Goal: Task Accomplishment & Management: Complete application form

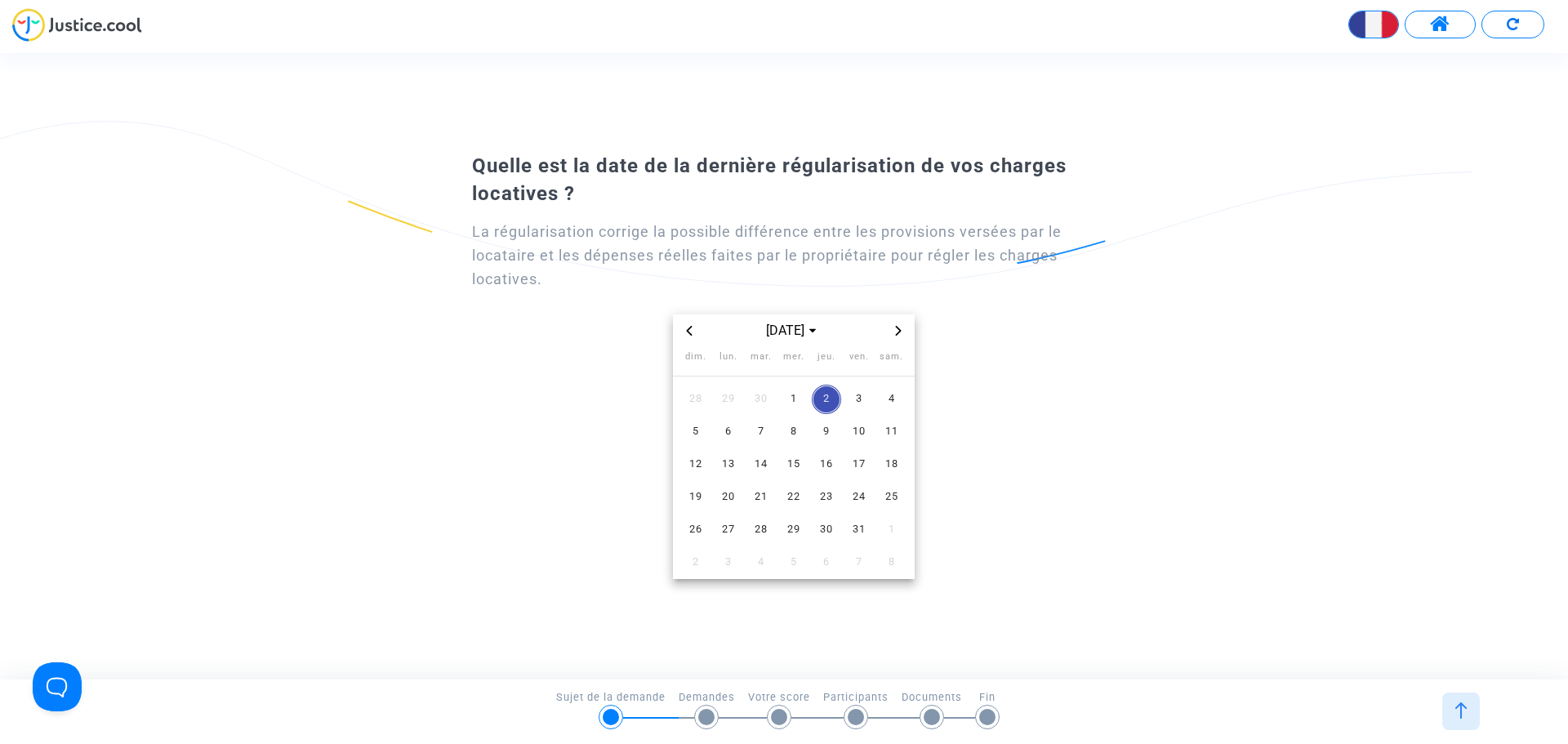
click at [686, 336] on span "Previous month" at bounding box center [689, 331] width 20 height 20
click at [688, 336] on span "Previous month" at bounding box center [689, 331] width 20 height 20
click at [688, 333] on icon "Previous month" at bounding box center [689, 330] width 10 height 10
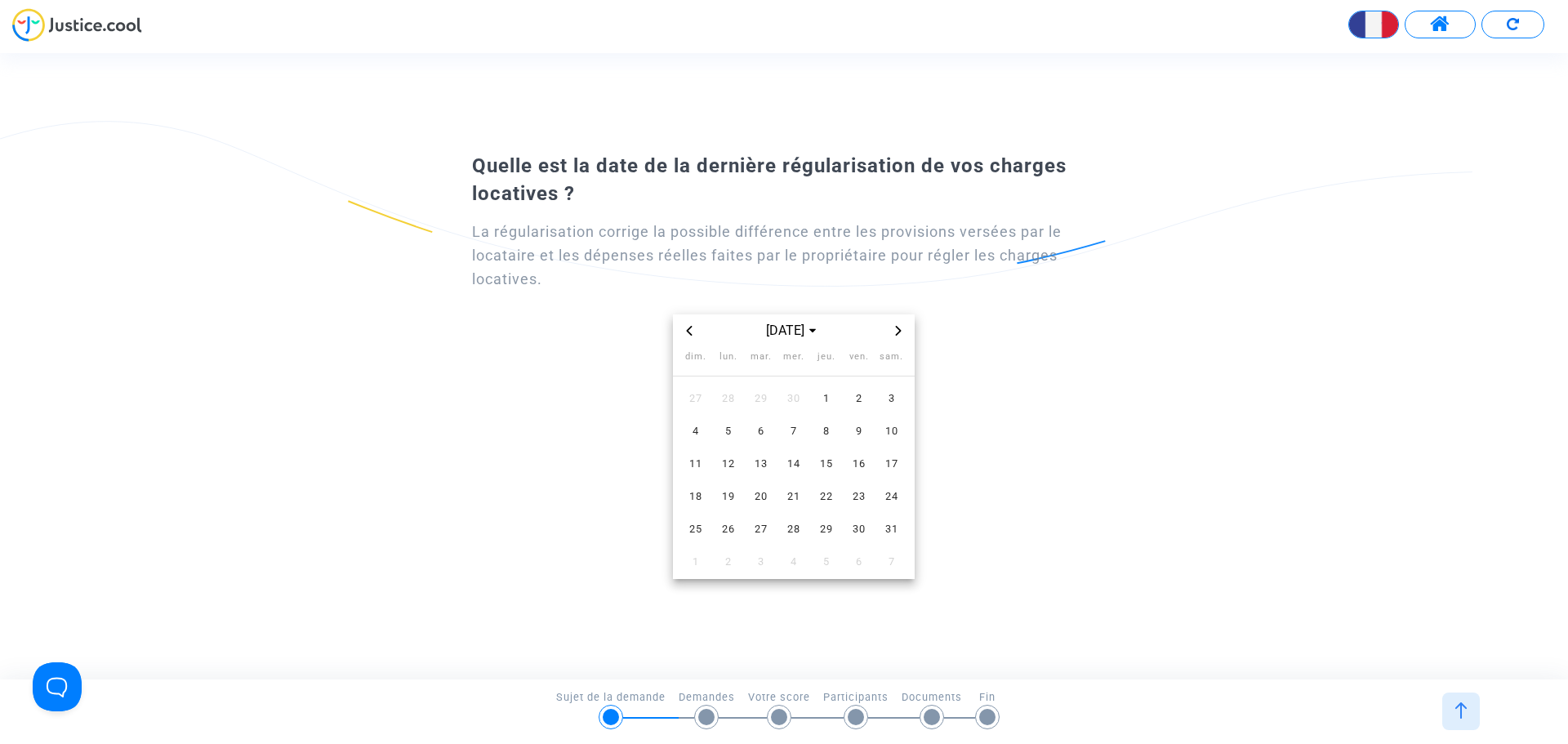
click at [688, 333] on icon "Previous month" at bounding box center [689, 330] width 10 height 10
click at [688, 336] on span "Previous month" at bounding box center [689, 331] width 20 height 20
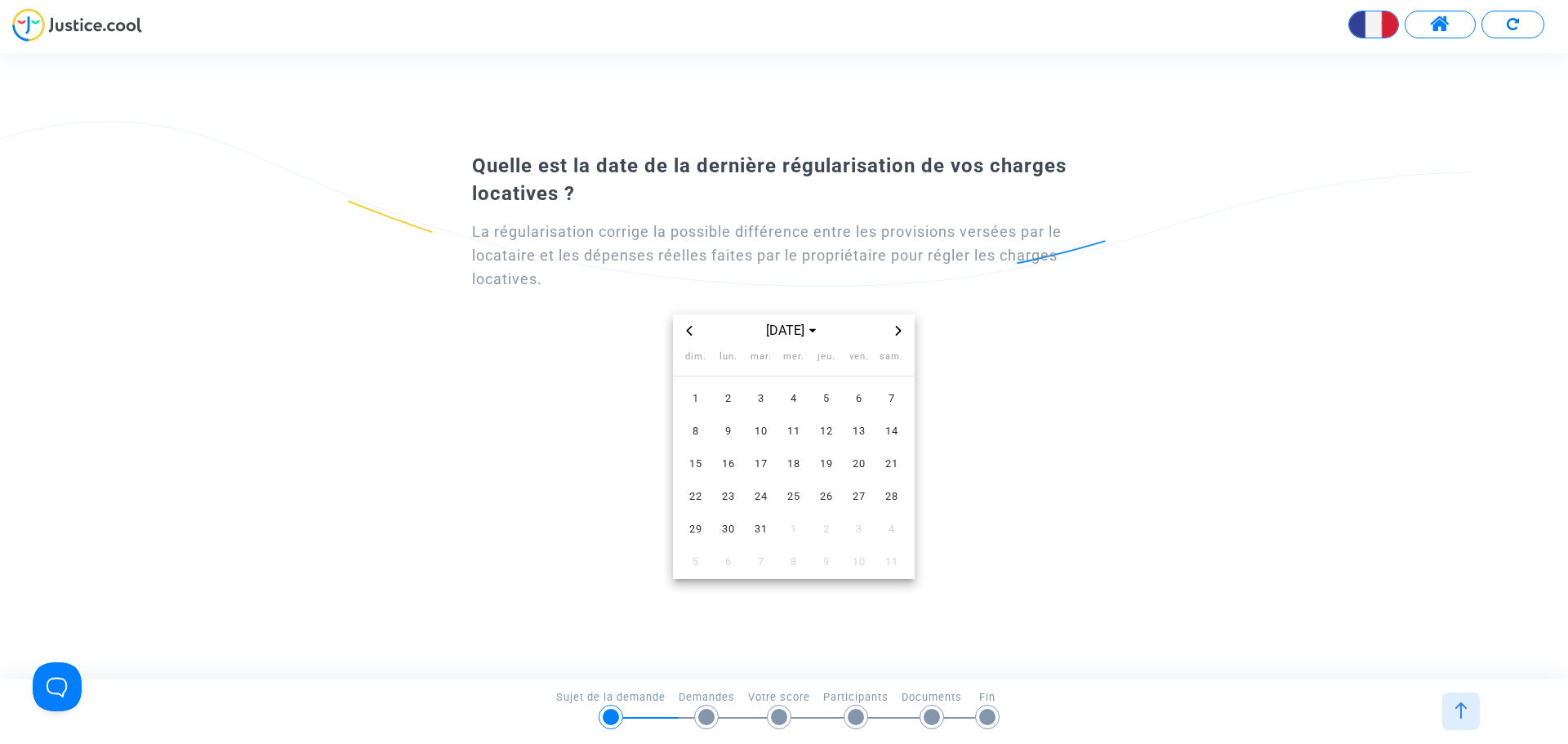
click at [688, 336] on span "Previous month" at bounding box center [689, 331] width 20 height 20
click at [686, 336] on span "Previous month" at bounding box center [689, 331] width 20 height 20
click at [688, 336] on span "Previous month" at bounding box center [689, 331] width 20 height 20
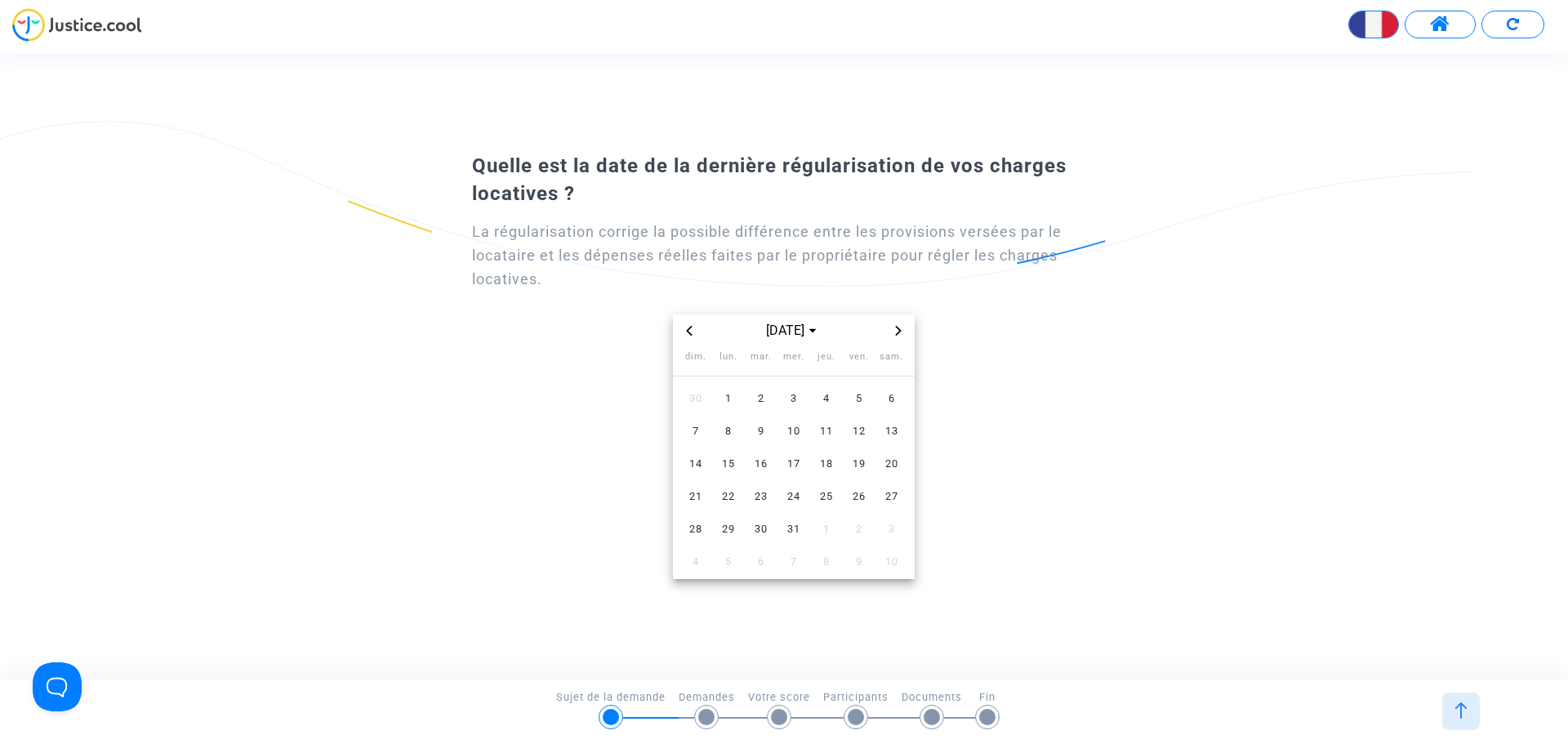
click at [889, 333] on span "Next month" at bounding box center [899, 331] width 20 height 20
click at [821, 497] on span "22" at bounding box center [827, 498] width 29 height 29
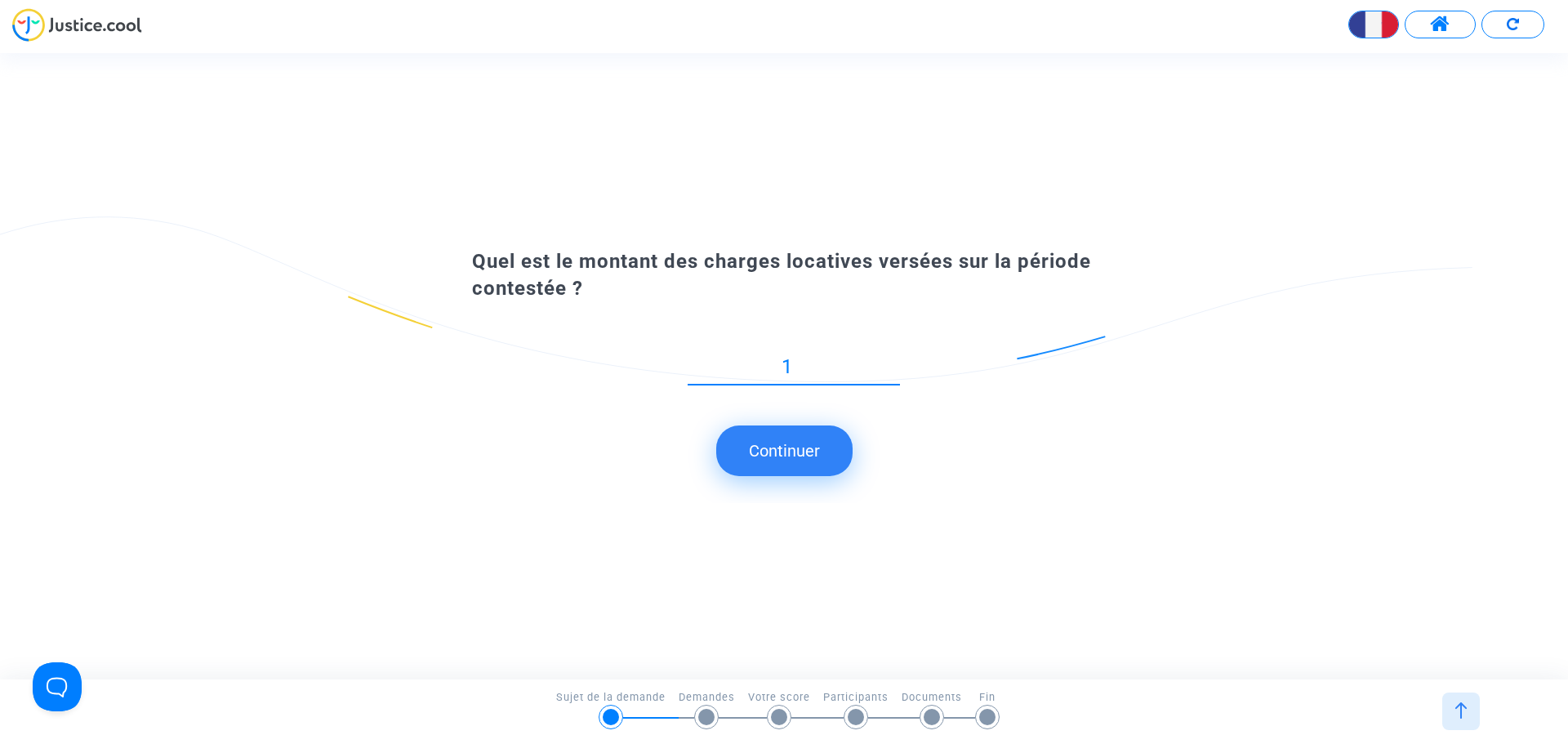
type input "1"
click at [810, 385] on div "1" at bounding box center [794, 362] width 213 height 45
click at [806, 368] on input "1" at bounding box center [794, 367] width 213 height 22
type input "800"
click at [797, 450] on button "Continuer" at bounding box center [785, 451] width 136 height 51
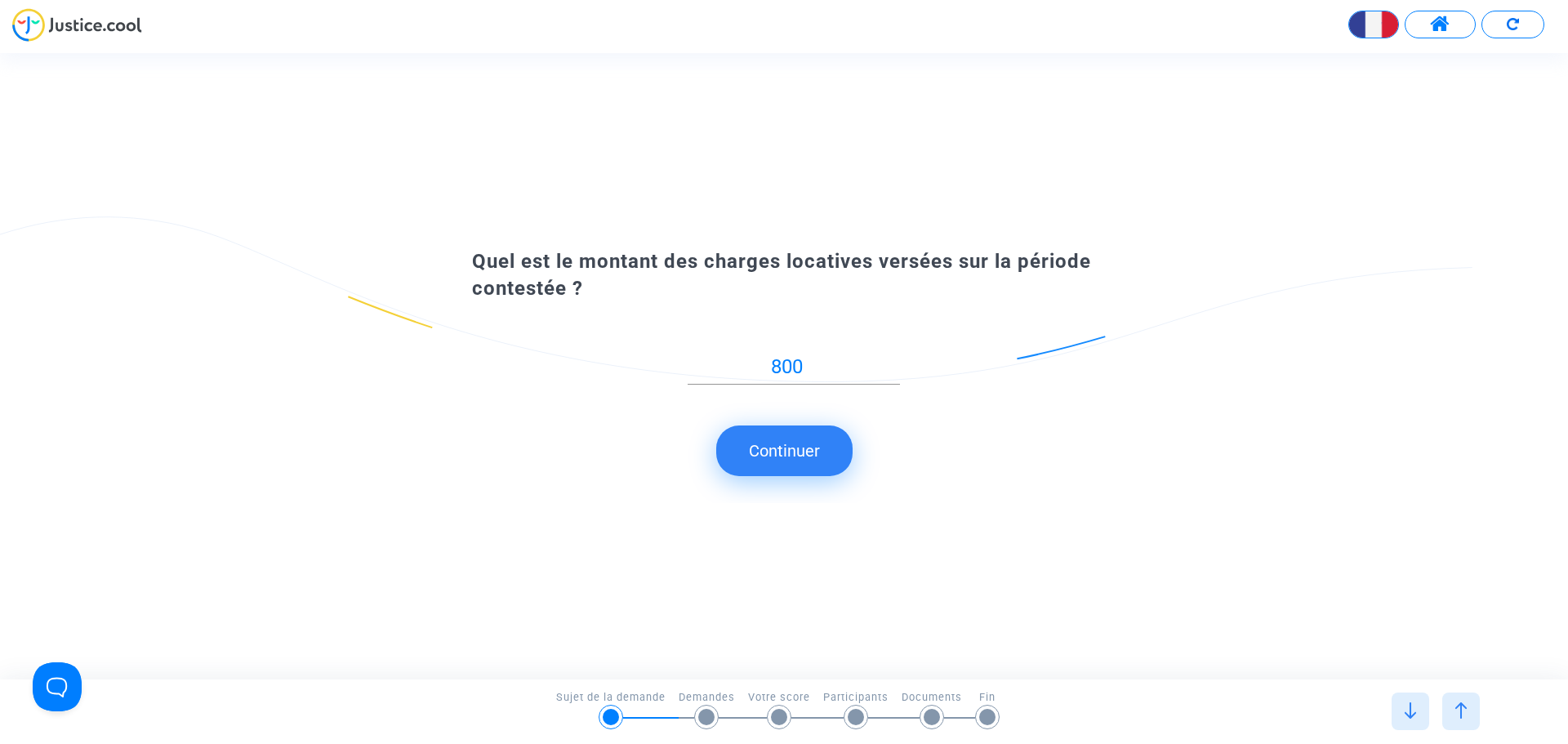
type input "1"
click at [814, 370] on input "800" at bounding box center [794, 367] width 213 height 22
click at [812, 465] on button "Continuer" at bounding box center [785, 451] width 136 height 51
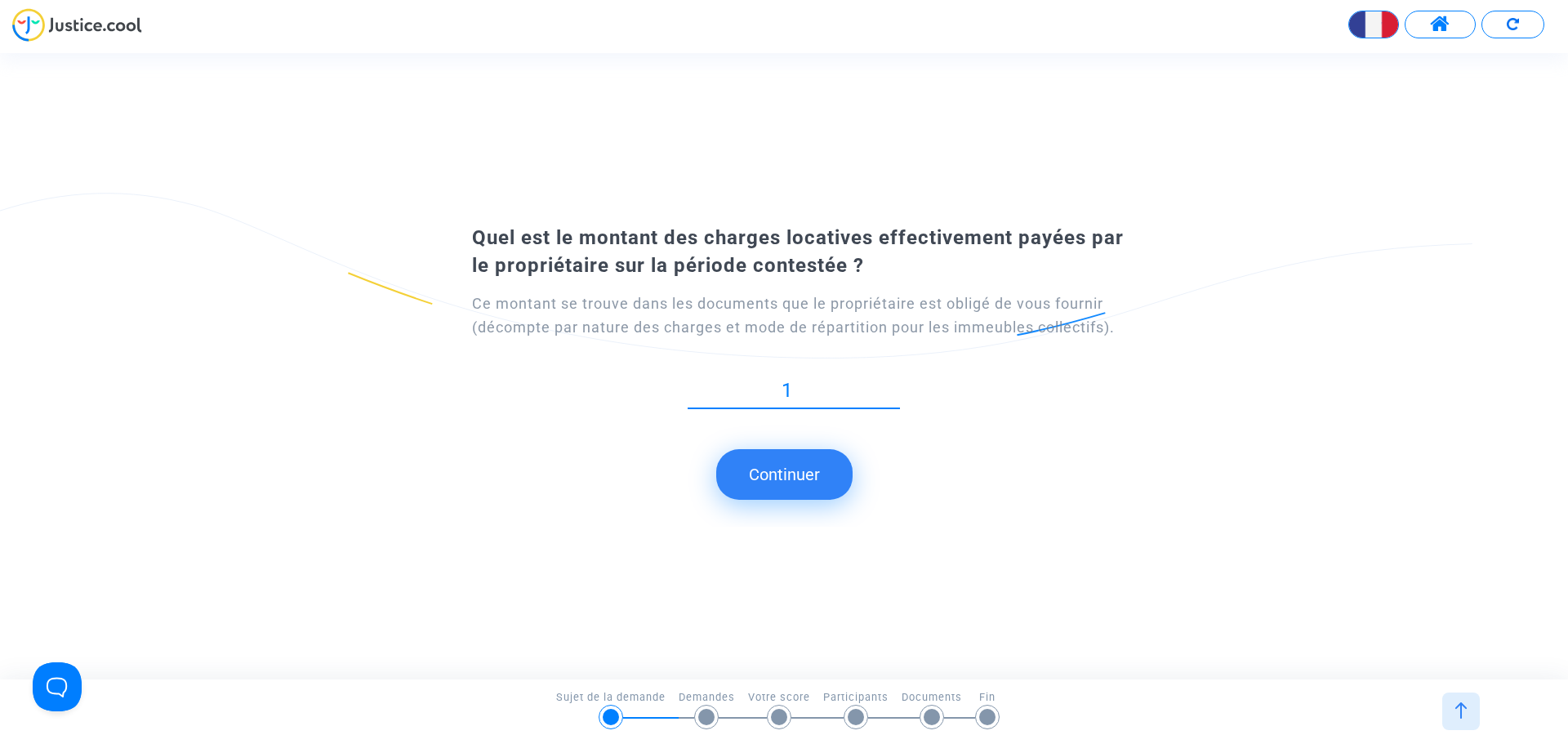
click at [821, 402] on input "1" at bounding box center [794, 391] width 213 height 22
type input "250"
click at [819, 486] on button "Continuer" at bounding box center [785, 475] width 136 height 51
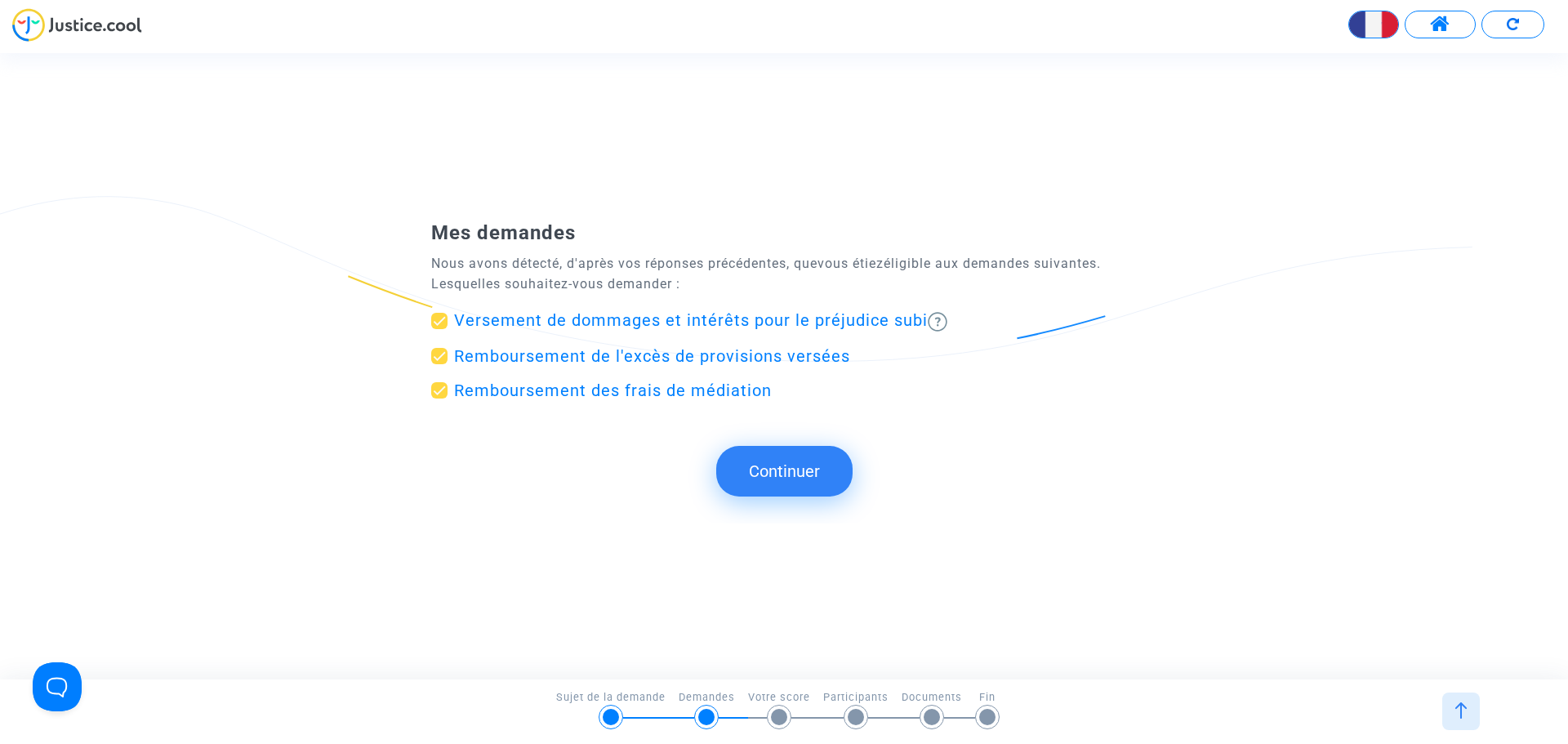
click at [801, 486] on button "Continuer" at bounding box center [785, 471] width 136 height 51
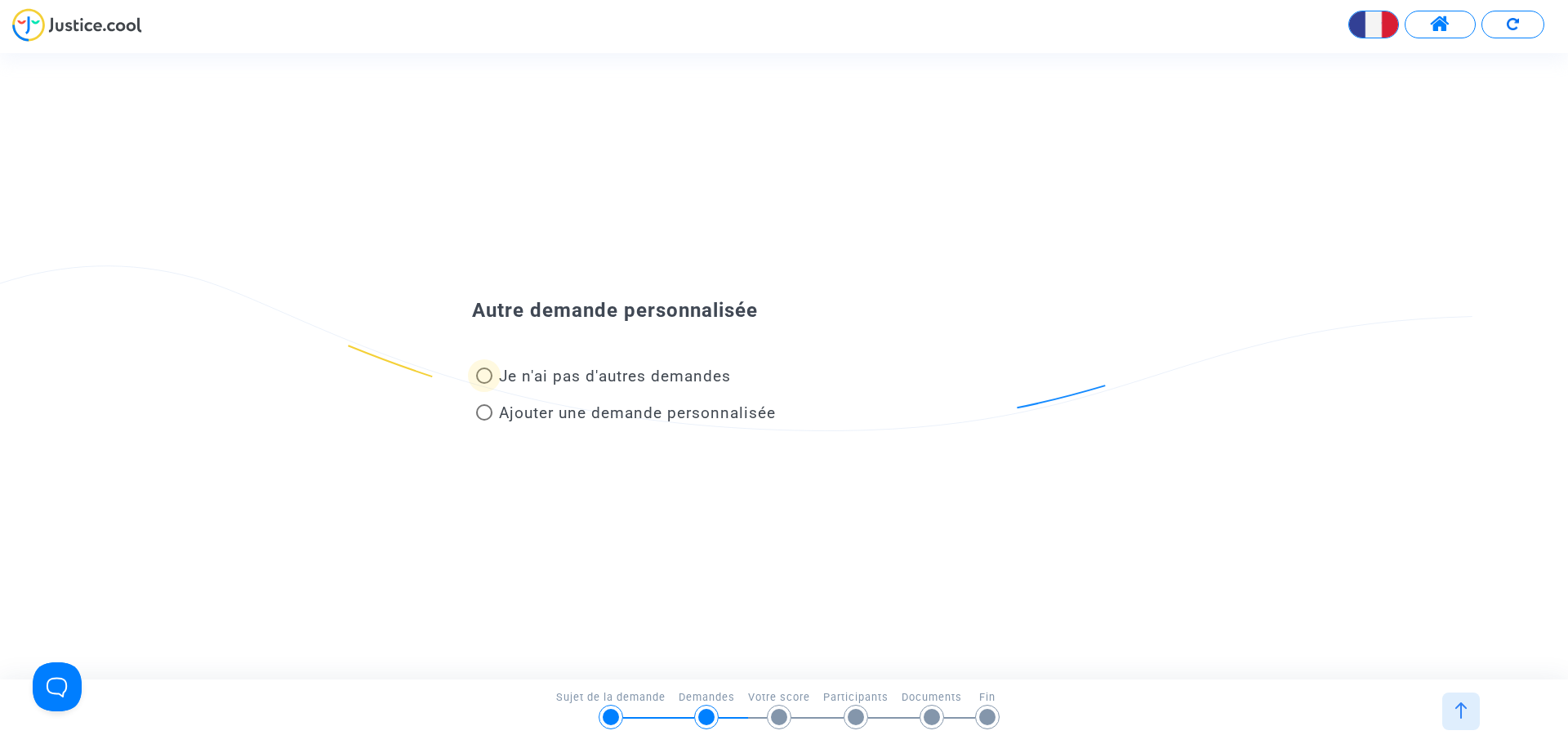
click at [477, 373] on span at bounding box center [485, 376] width 16 height 16
click at [484, 384] on input "Je n'ai pas d'autres demandes" at bounding box center [484, 384] width 1 height 1
radio input "true"
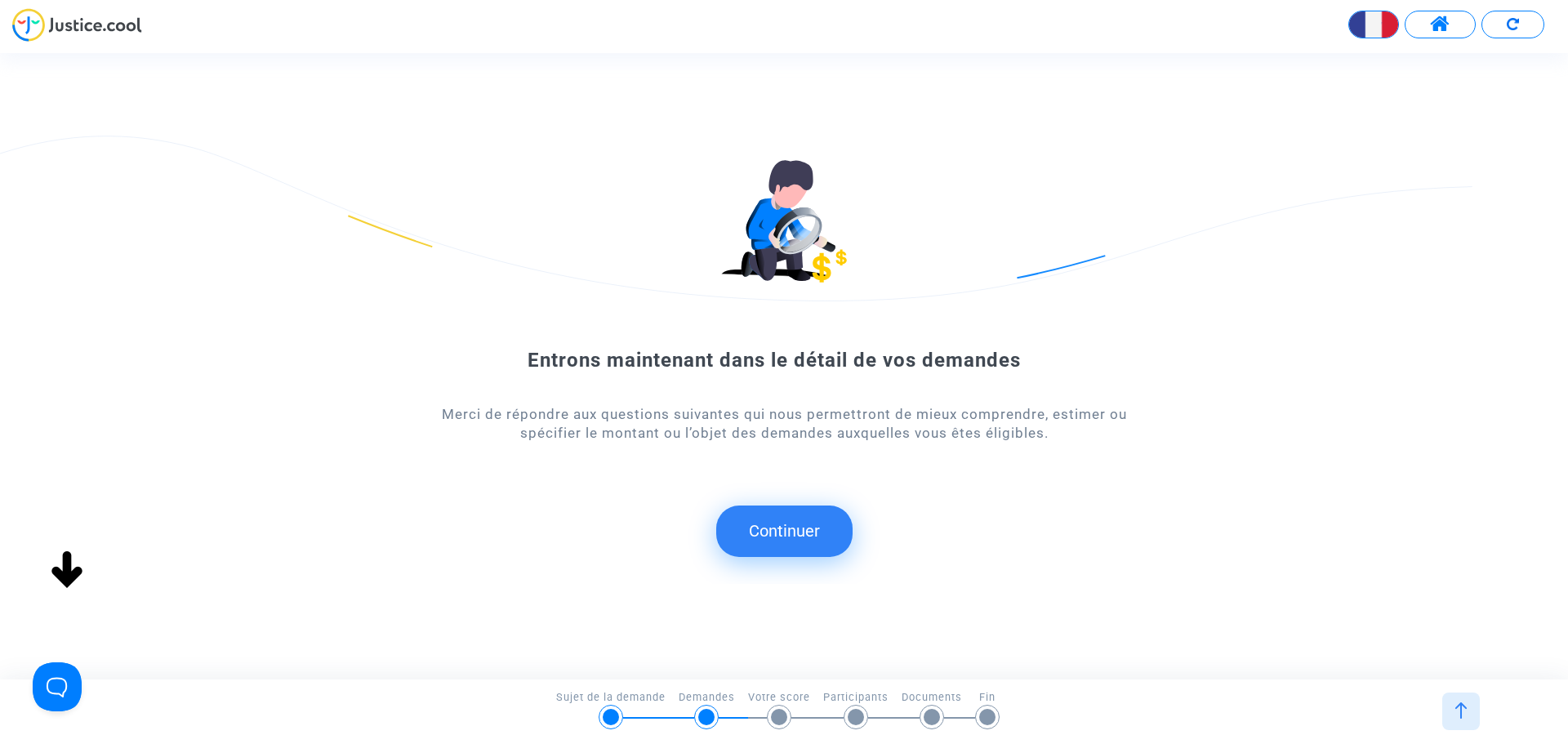
click at [785, 528] on button "Continuer" at bounding box center [785, 531] width 136 height 51
